Goal: Information Seeking & Learning: Learn about a topic

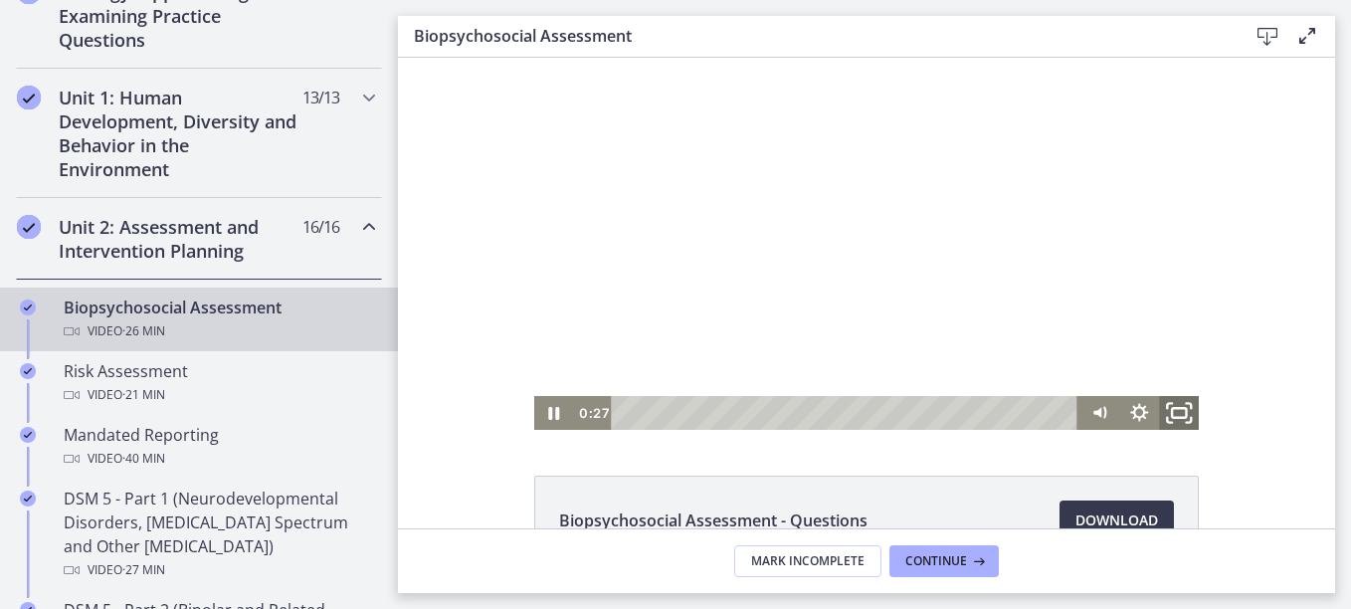
click at [1174, 417] on rect "Fullscreen" at bounding box center [1179, 413] width 14 height 10
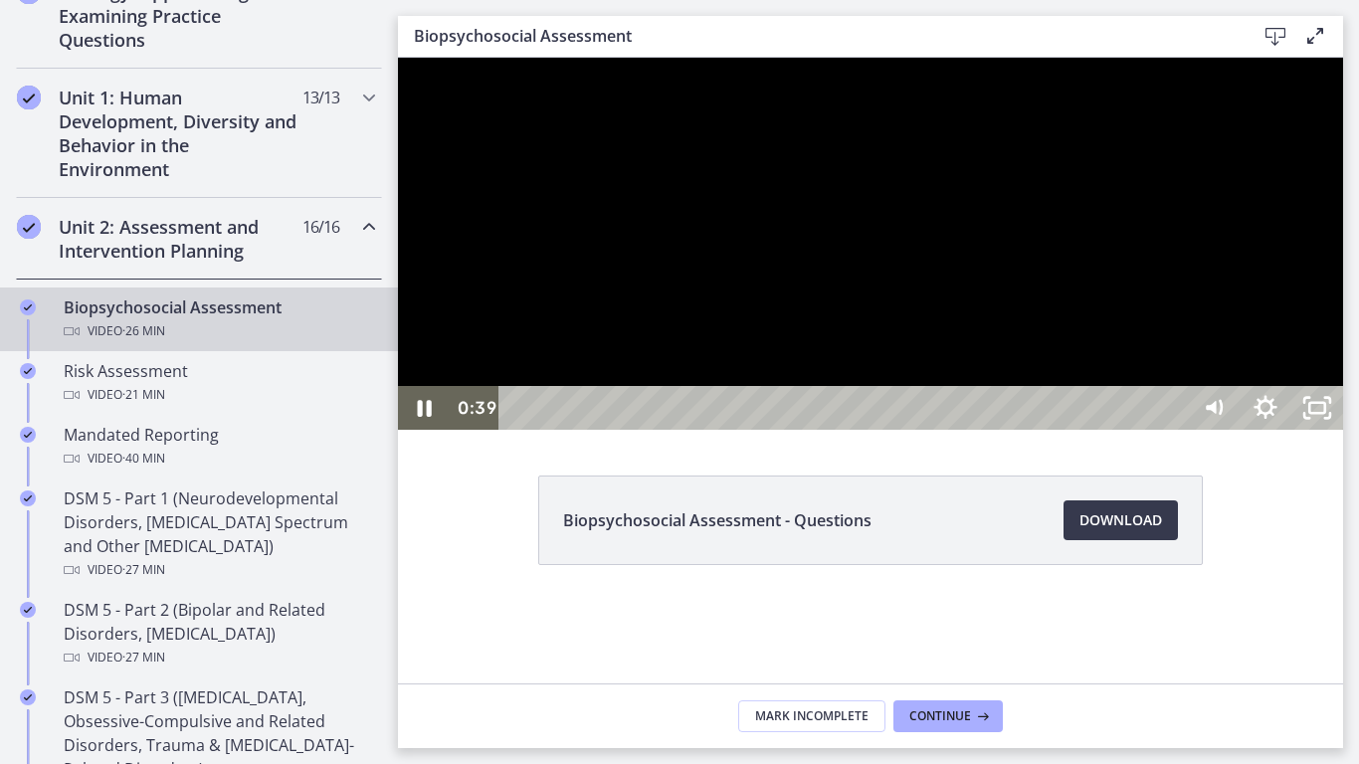
click at [839, 70] on div at bounding box center [870, 244] width 945 height 372
click at [797, 69] on div at bounding box center [870, 244] width 945 height 372
click at [789, 68] on div at bounding box center [870, 244] width 945 height 372
click at [787, 68] on div at bounding box center [870, 244] width 945 height 372
click at [1343, 164] on div at bounding box center [870, 244] width 945 height 372
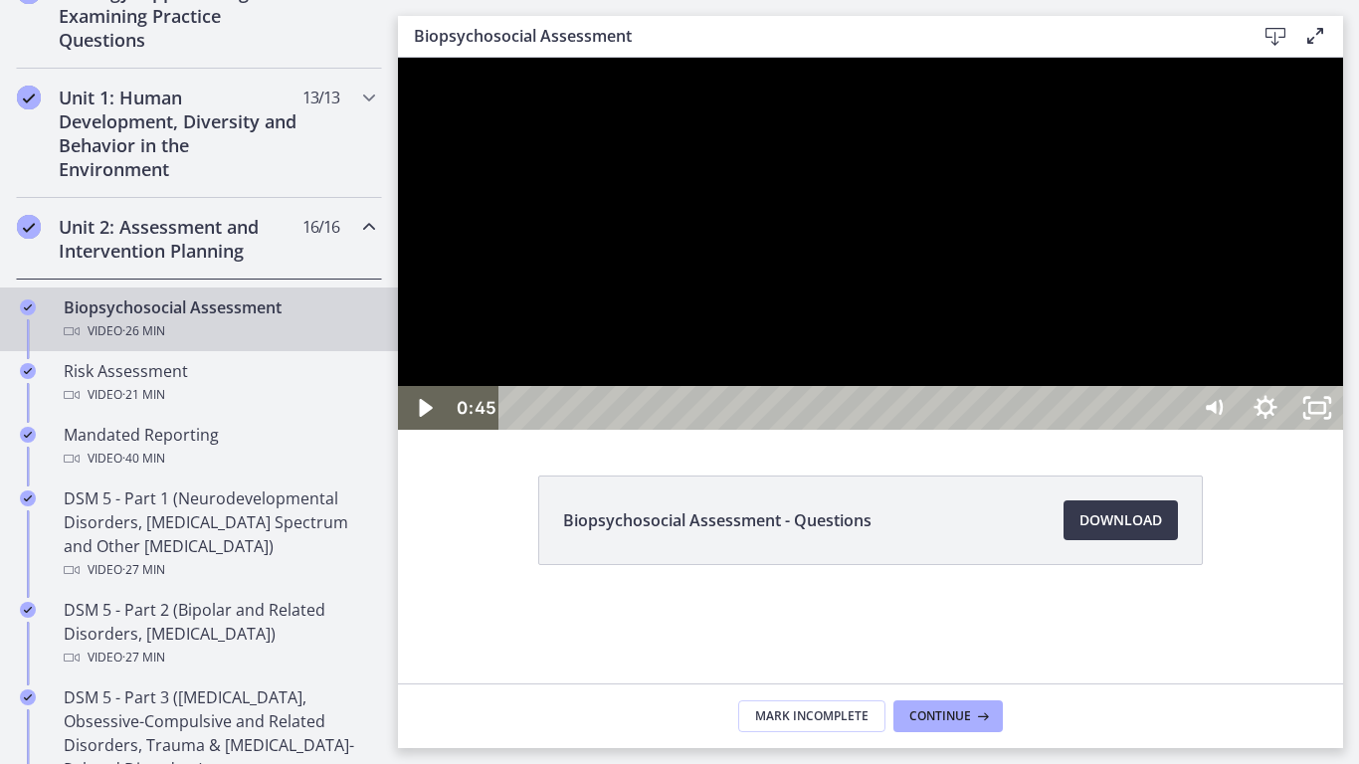
click at [1343, 160] on div at bounding box center [870, 244] width 945 height 372
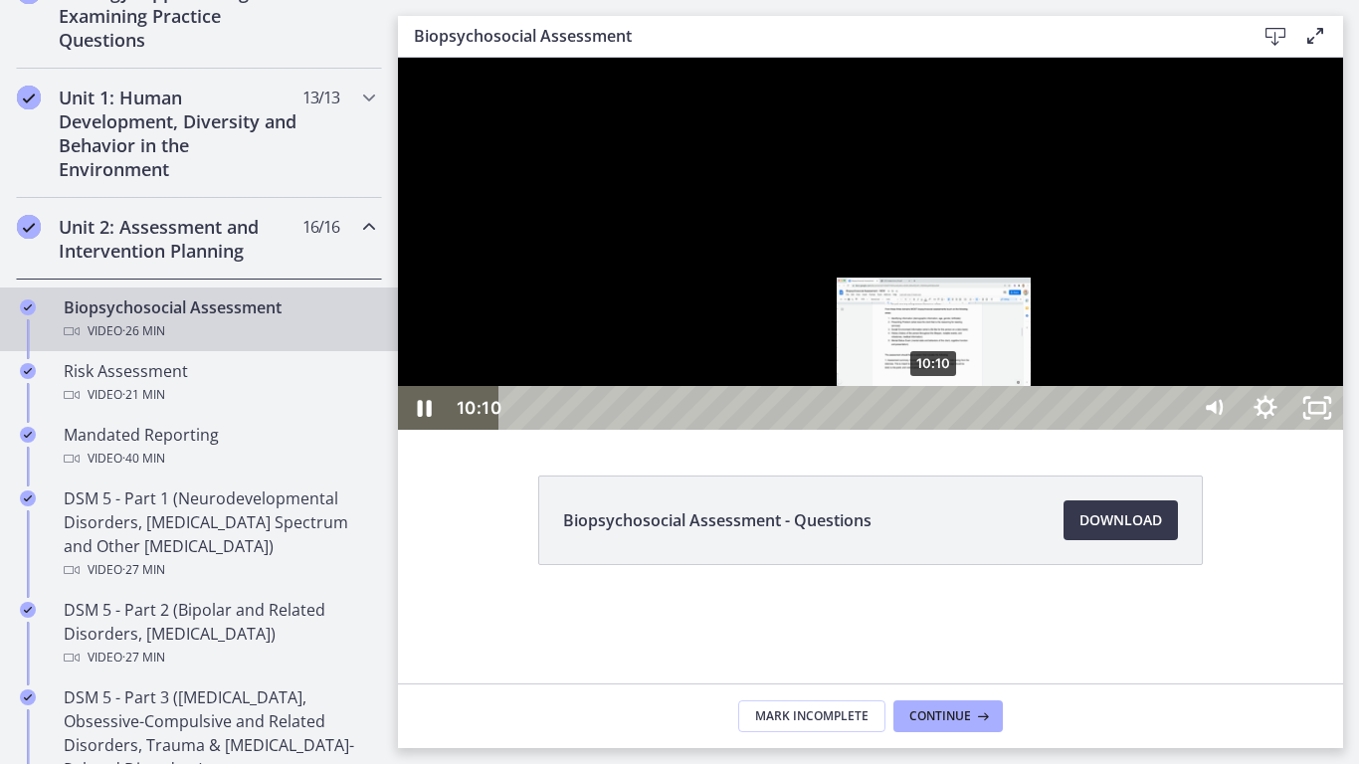
click at [935, 430] on div "10:10" at bounding box center [847, 408] width 658 height 44
click at [920, 430] on div "9:48" at bounding box center [847, 408] width 658 height 44
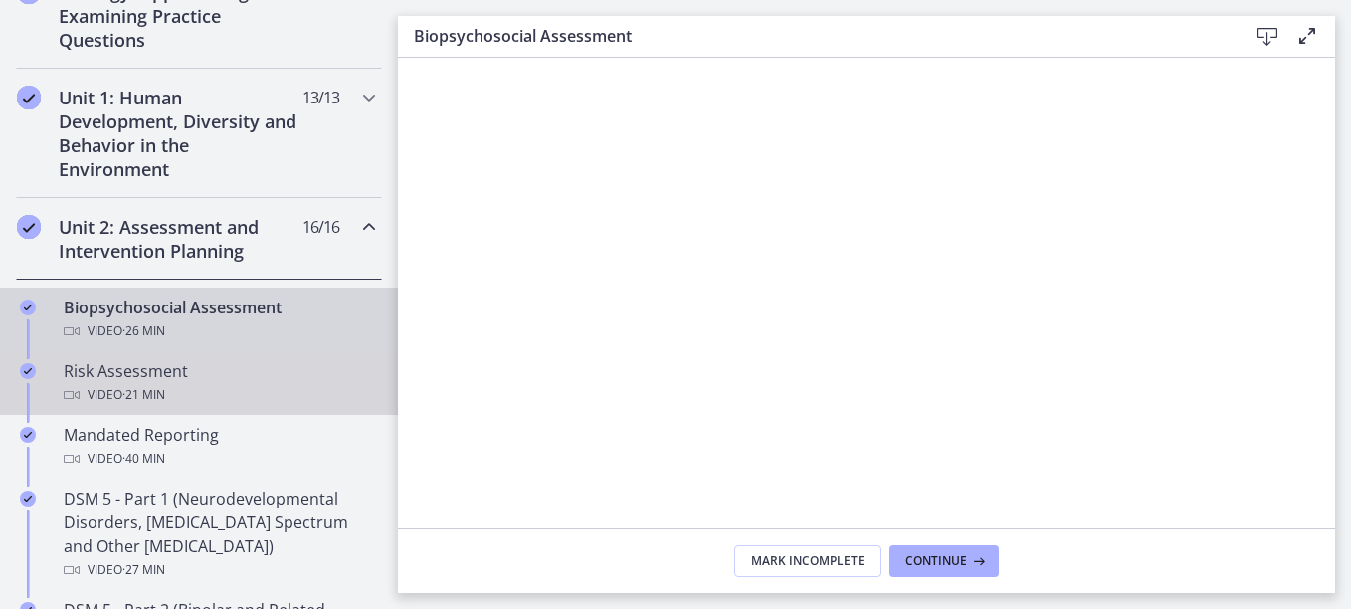
click at [287, 355] on link "Risk Assessment Video · 21 min" at bounding box center [199, 383] width 398 height 64
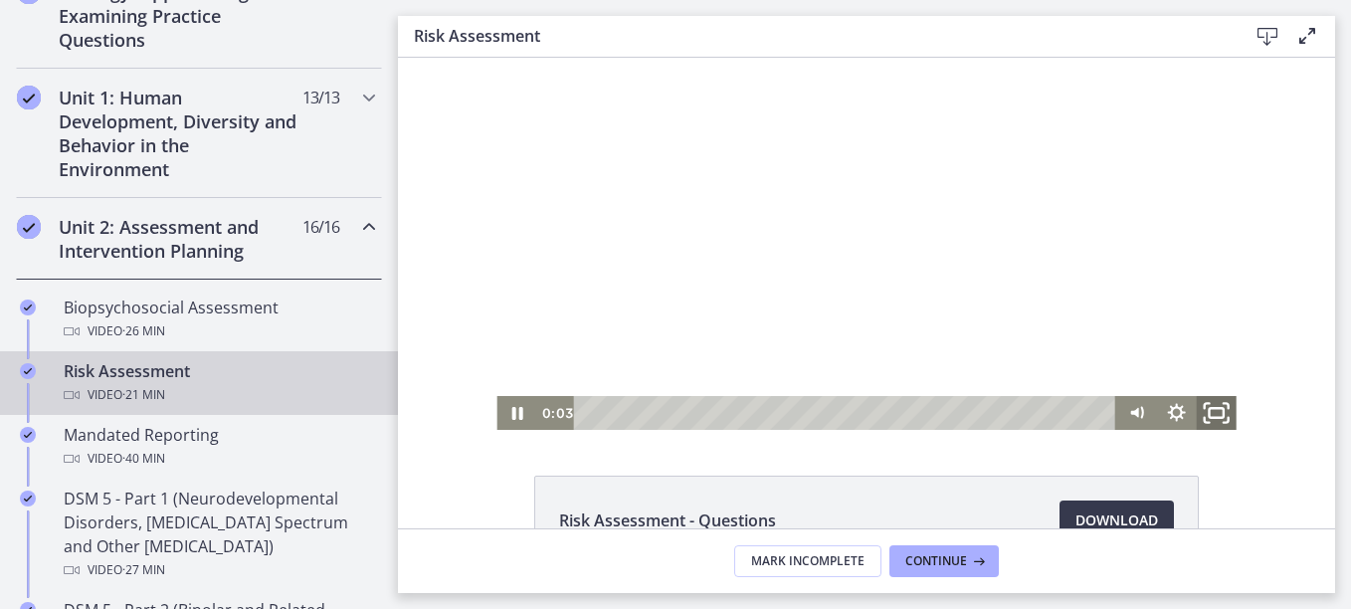
click at [1205, 405] on icon "Fullscreen" at bounding box center [1217, 413] width 48 height 41
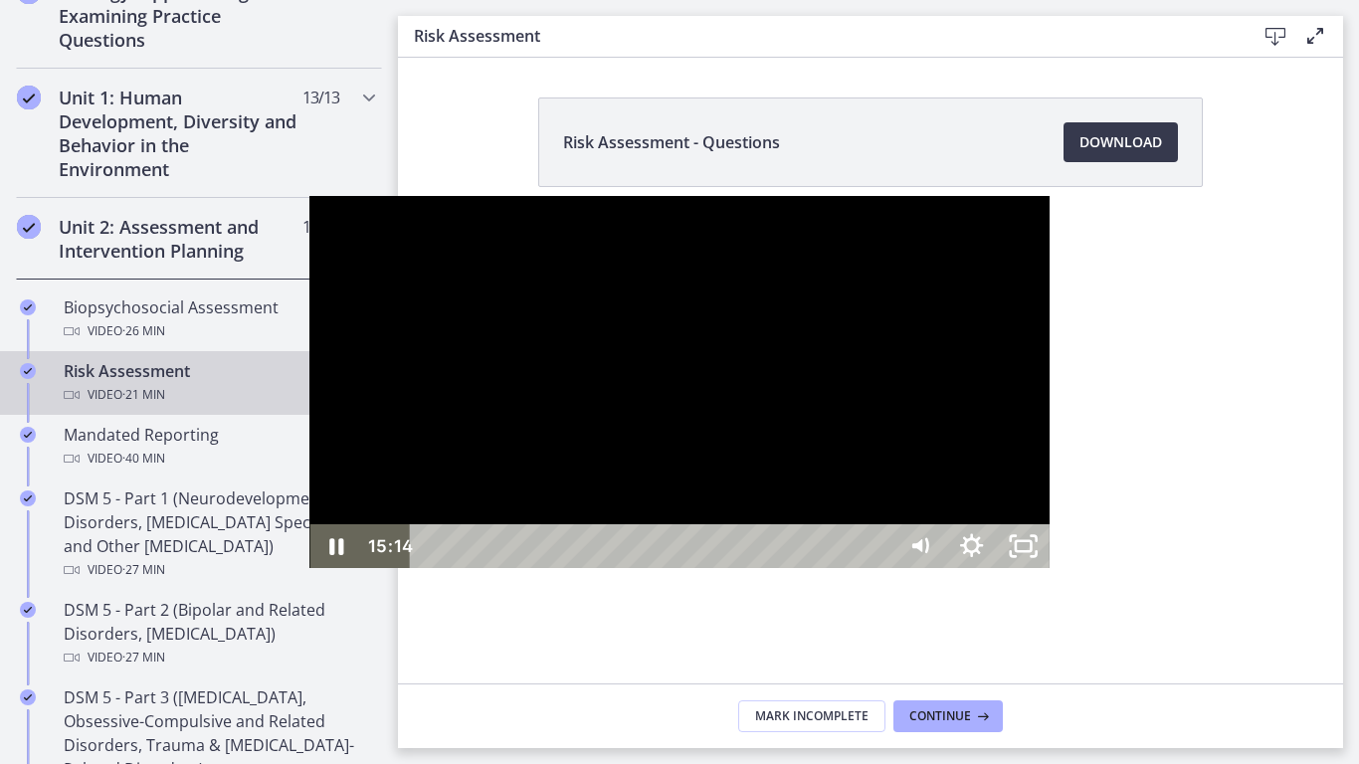
click at [882, 568] on div "15:00" at bounding box center [655, 546] width 453 height 44
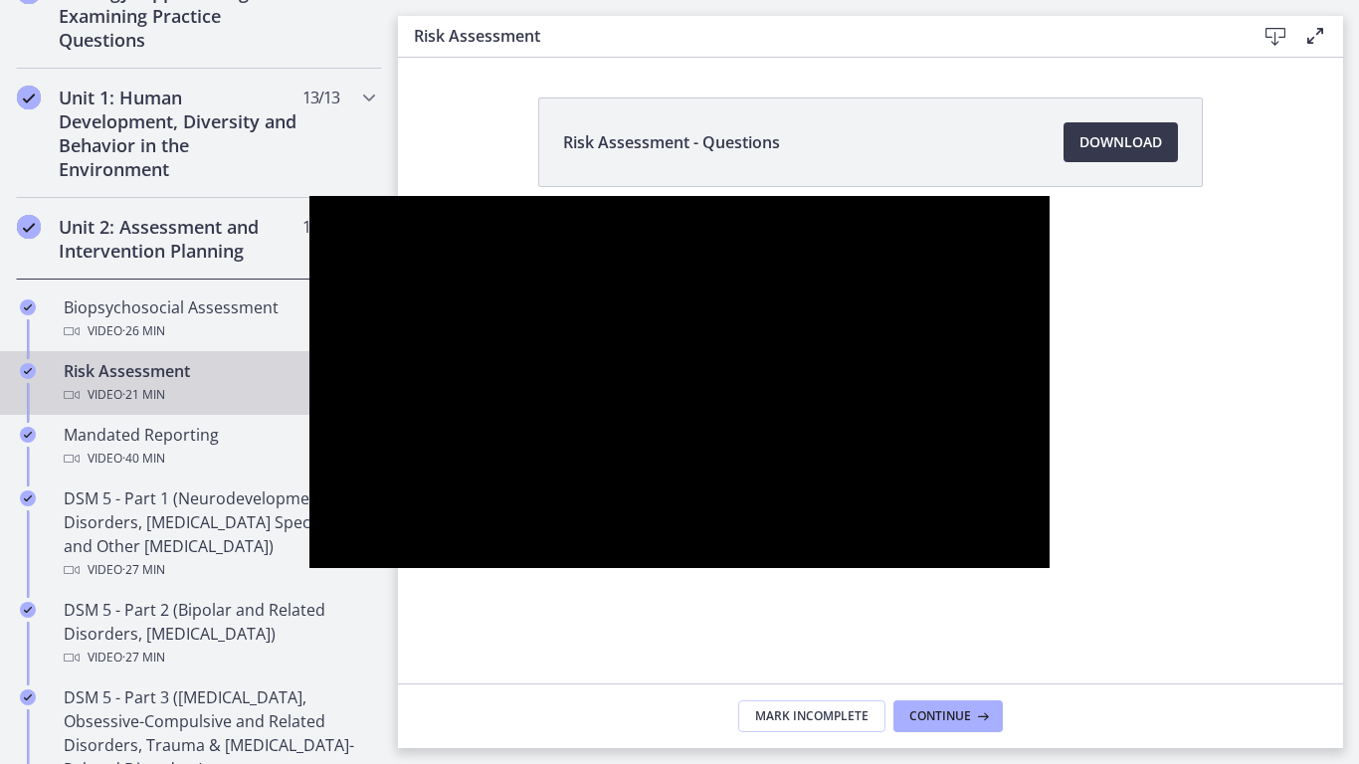
click at [657, 453] on div at bounding box center [678, 382] width 739 height 372
